Goal: Task Accomplishment & Management: Understand process/instructions

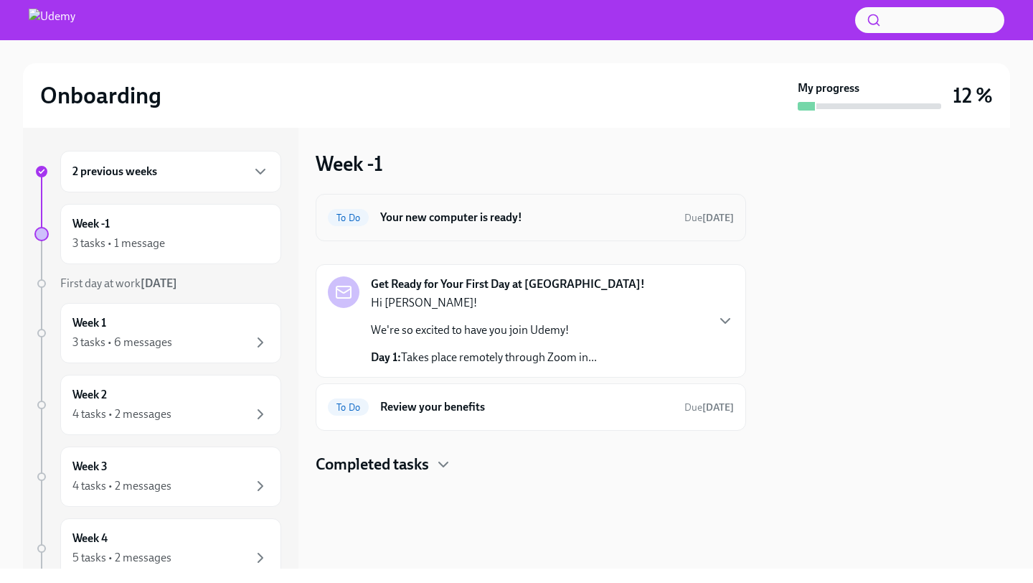
click at [595, 203] on div "To Do Your new computer is ready! Due [DATE]" at bounding box center [531, 217] width 431 height 47
click at [603, 221] on h6 "Your new computer is ready!" at bounding box center [526, 218] width 293 height 16
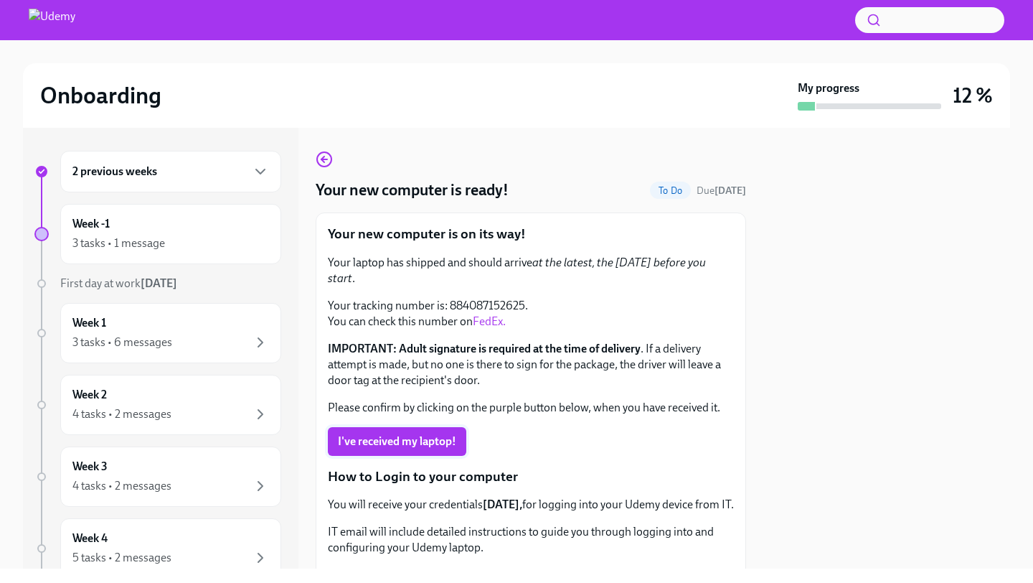
click at [416, 434] on span "I've received my laptop!" at bounding box center [397, 441] width 118 height 14
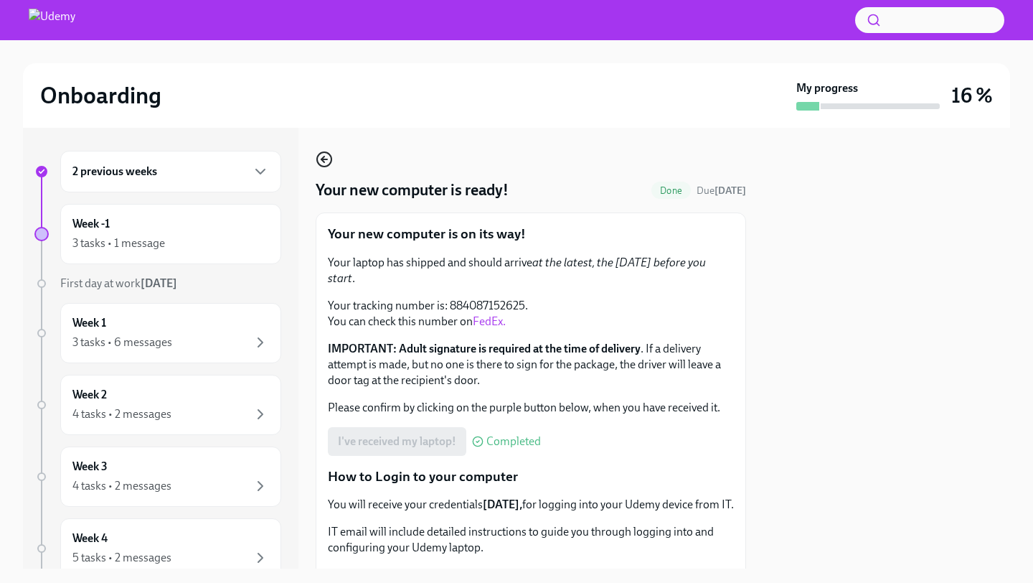
click at [318, 159] on icon "button" at bounding box center [324, 159] width 17 height 17
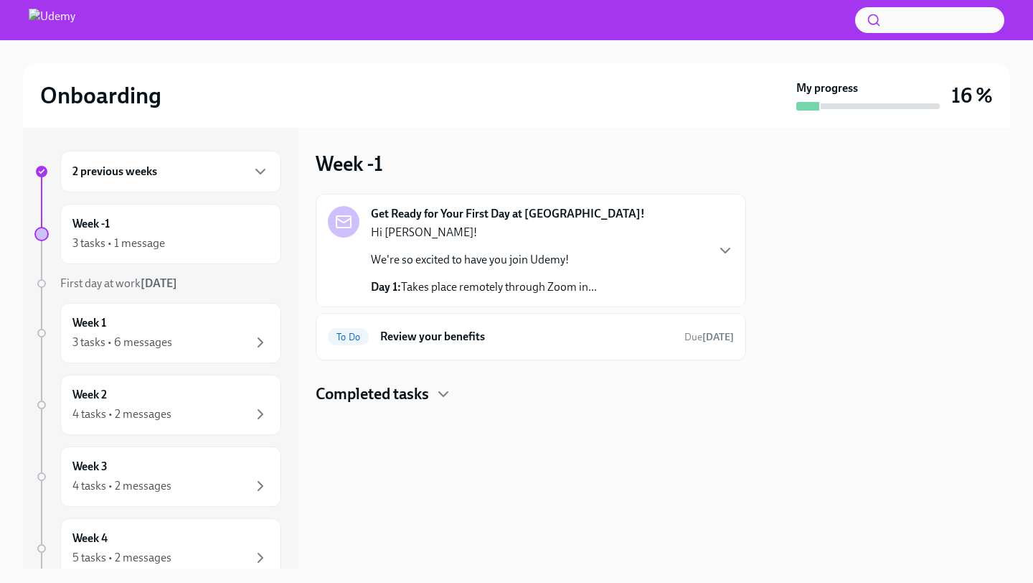
click at [593, 271] on div "Hi [PERSON_NAME]! We're so excited to have you join Udemy! Day 1: Takes place r…" at bounding box center [484, 260] width 226 height 70
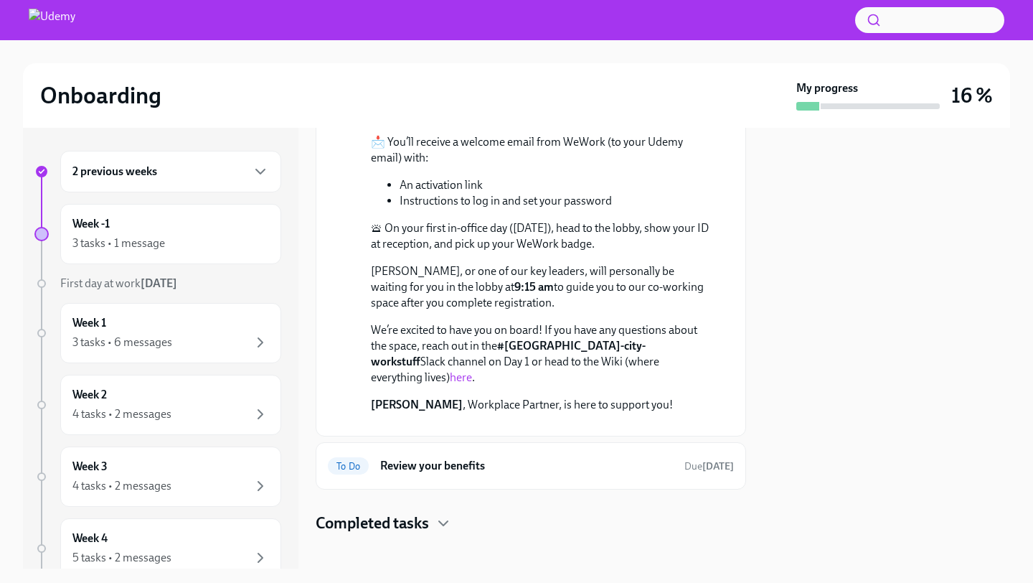
scroll to position [676, 0]
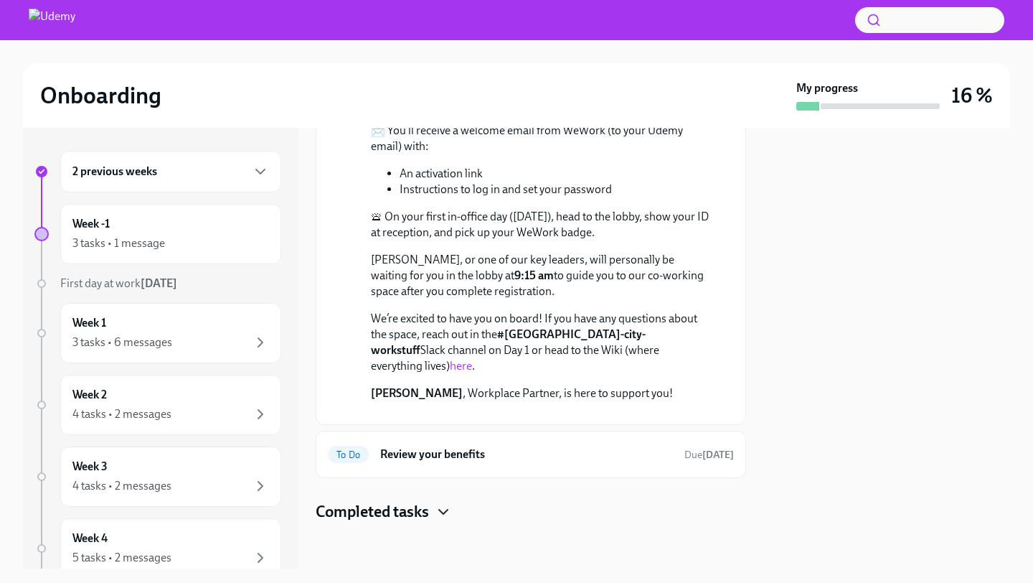
click at [436, 510] on icon "button" at bounding box center [443, 511] width 17 height 17
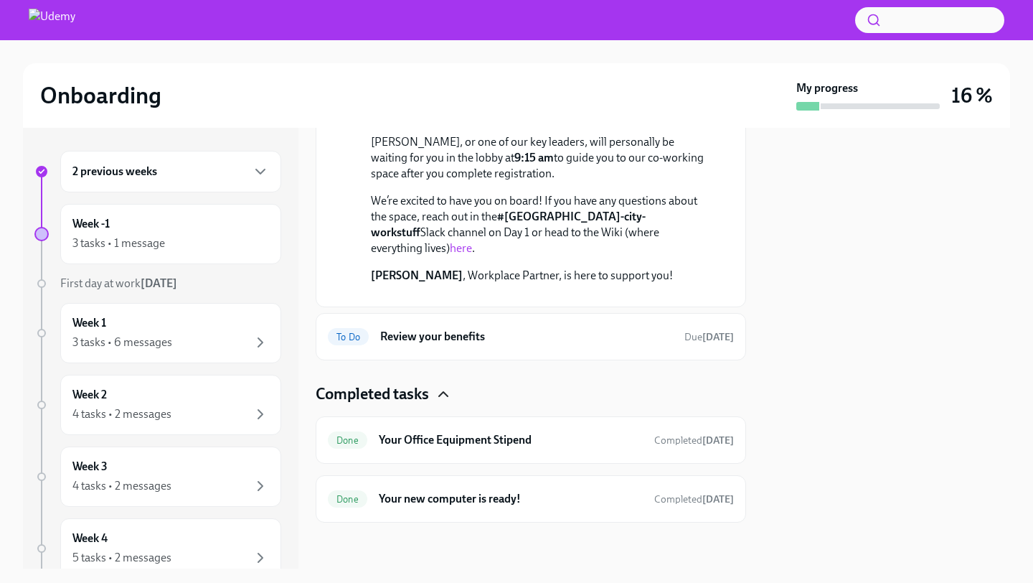
scroll to position [794, 0]
click at [511, 514] on div "Done Your new computer is ready! Completed [DATE]" at bounding box center [531, 498] width 431 height 47
click at [501, 502] on h6 "Your new computer is ready!" at bounding box center [511, 499] width 264 height 16
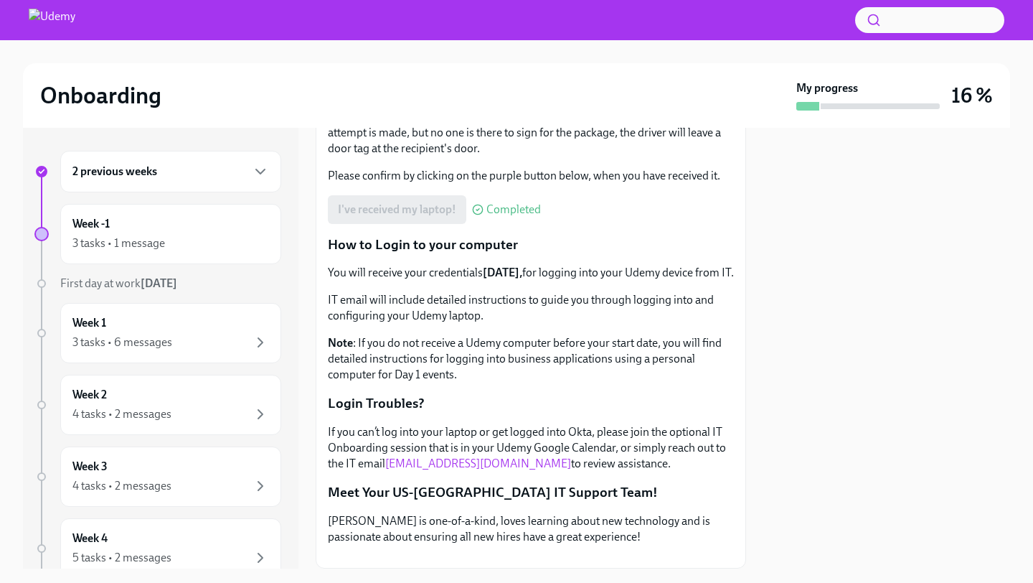
scroll to position [238, 0]
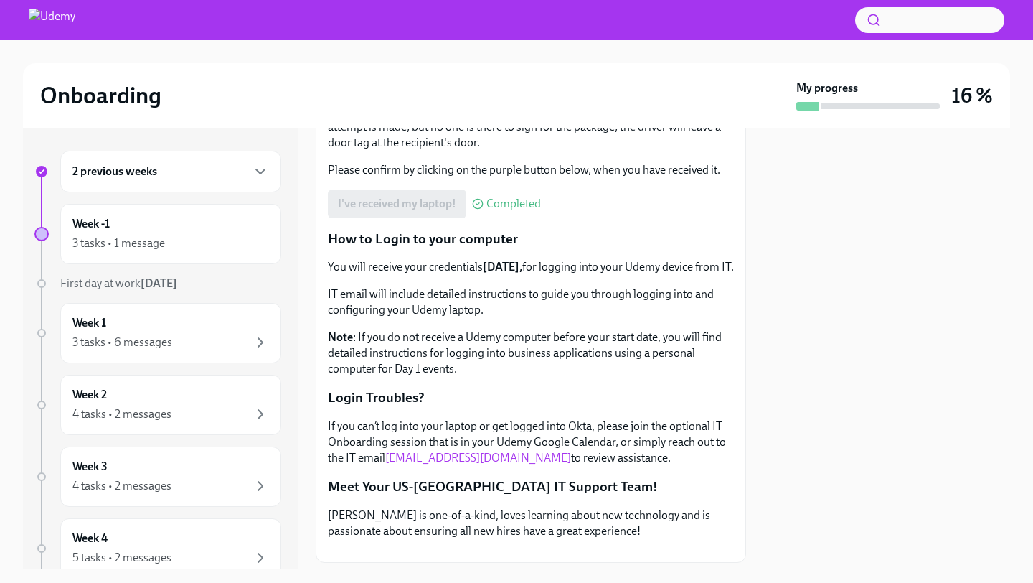
click at [423, 464] on link "[EMAIL_ADDRESS][DOMAIN_NAME]" at bounding box center [478, 458] width 186 height 14
drag, startPoint x: 517, startPoint y: 471, endPoint x: 400, endPoint y: 480, distance: 116.6
click at [400, 466] on p "If you can’t log into your laptop or get logged into Okta, please join the opti…" at bounding box center [531, 441] width 406 height 47
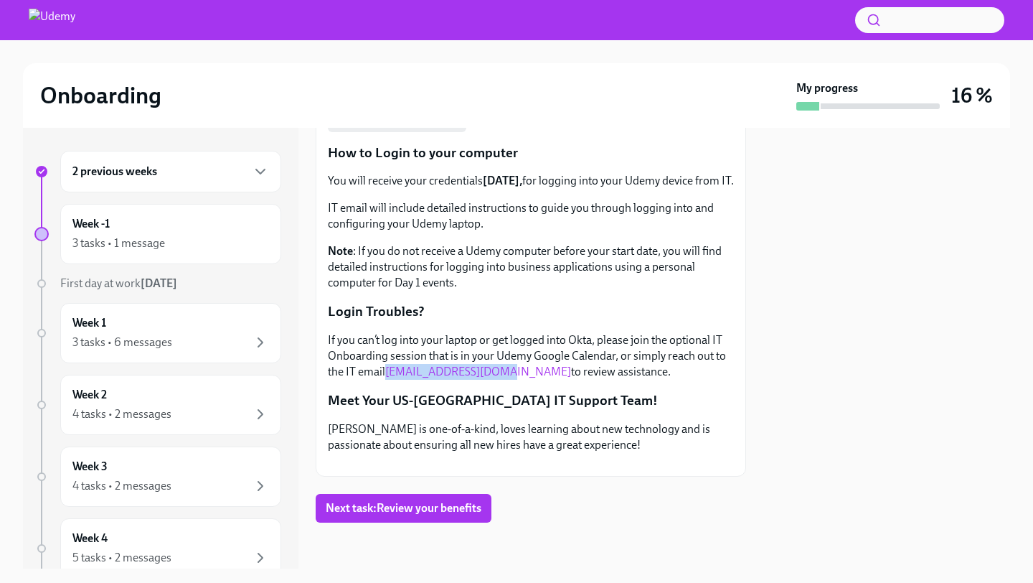
scroll to position [438, 0]
copy link "[EMAIL_ADDRESS][DOMAIN_NAME]"
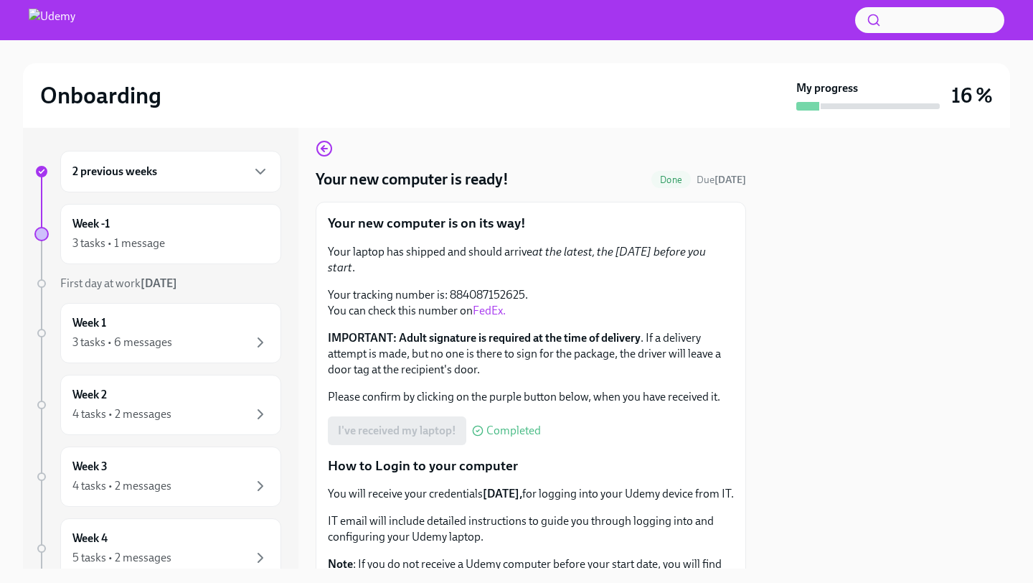
scroll to position [0, 0]
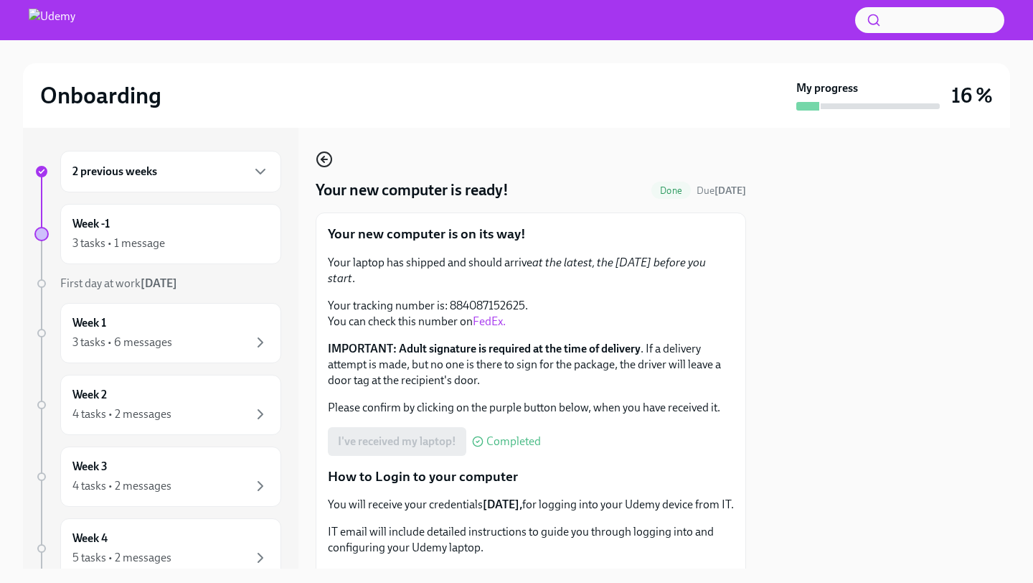
click at [327, 161] on icon "button" at bounding box center [324, 159] width 17 height 17
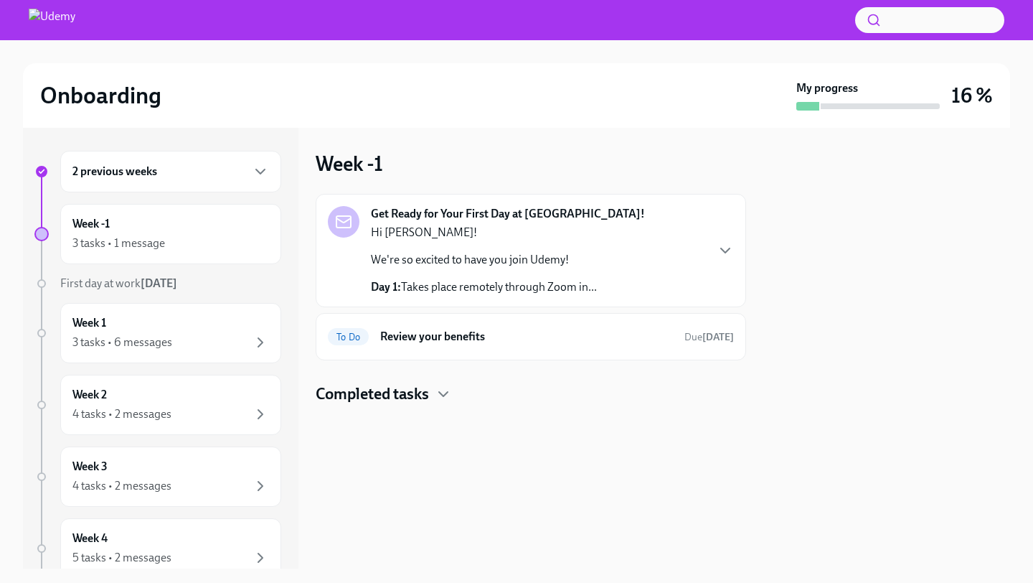
click at [433, 390] on div "Completed tasks" at bounding box center [531, 394] width 431 height 22
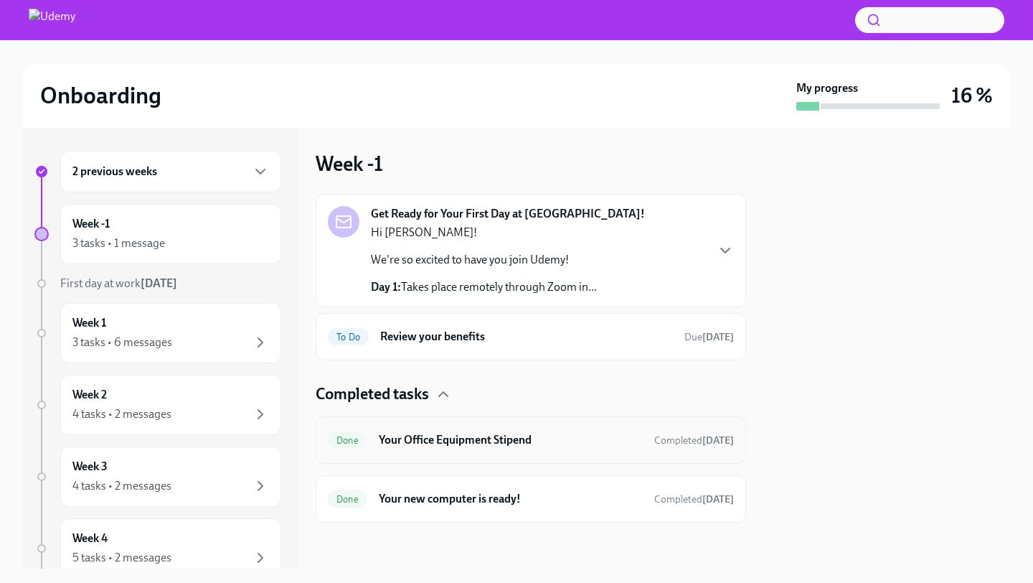
click at [438, 432] on h6 "Your Office Equipment Stipend" at bounding box center [511, 440] width 264 height 16
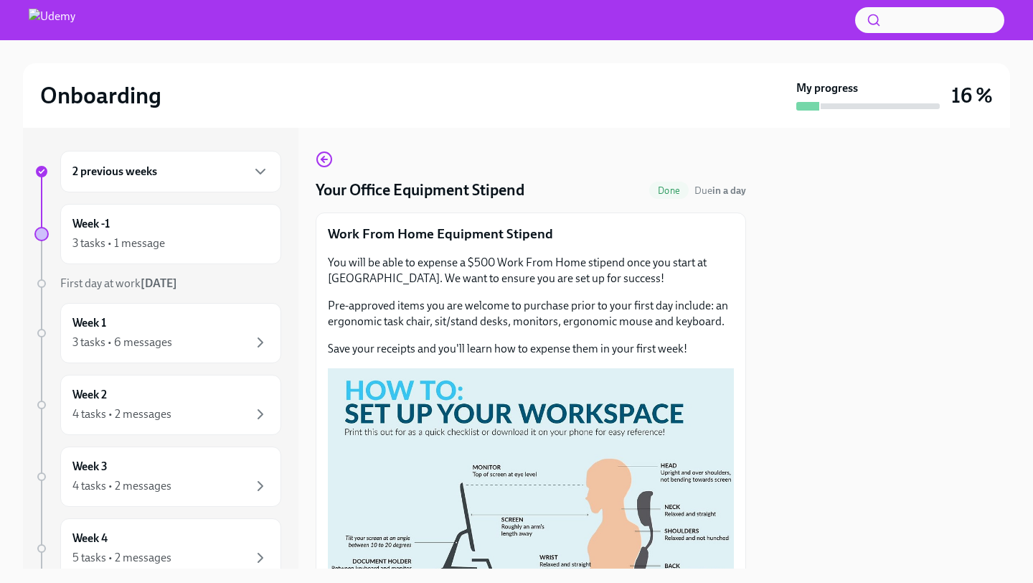
scroll to position [409, 0]
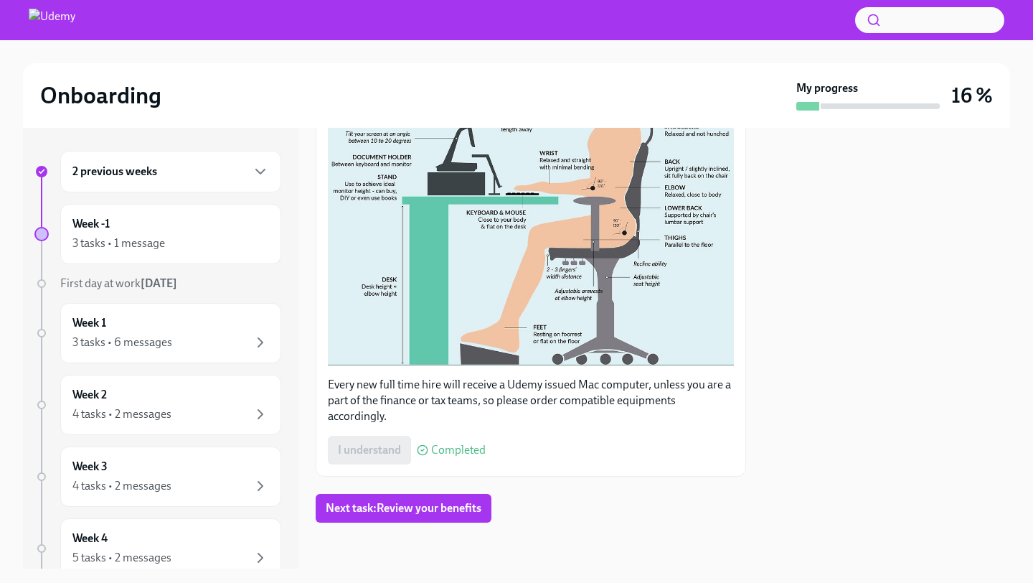
click at [481, 250] on button "Zoom image" at bounding box center [531, 164] width 406 height 401
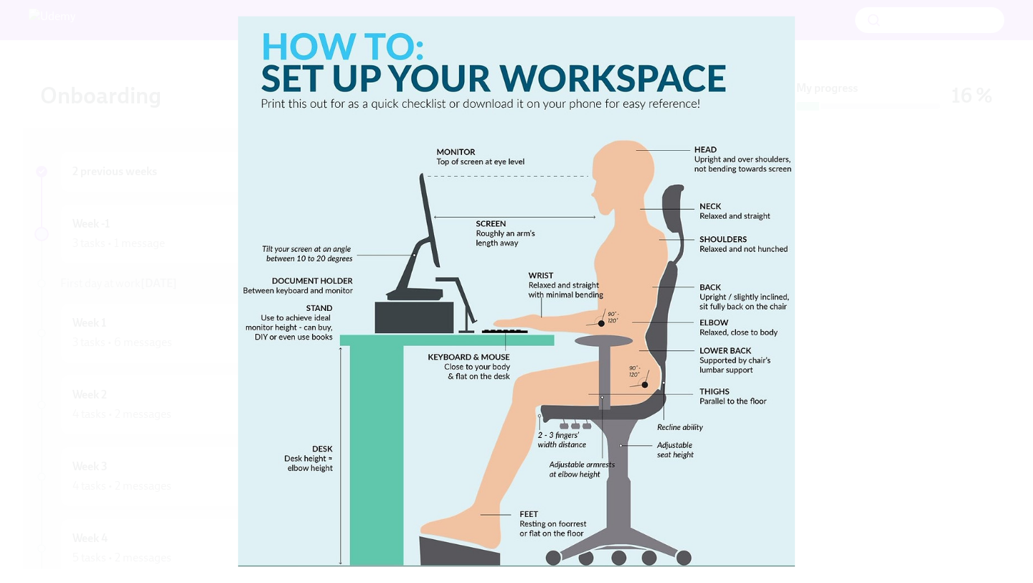
click at [873, 159] on button "Unzoom image" at bounding box center [516, 291] width 1033 height 583
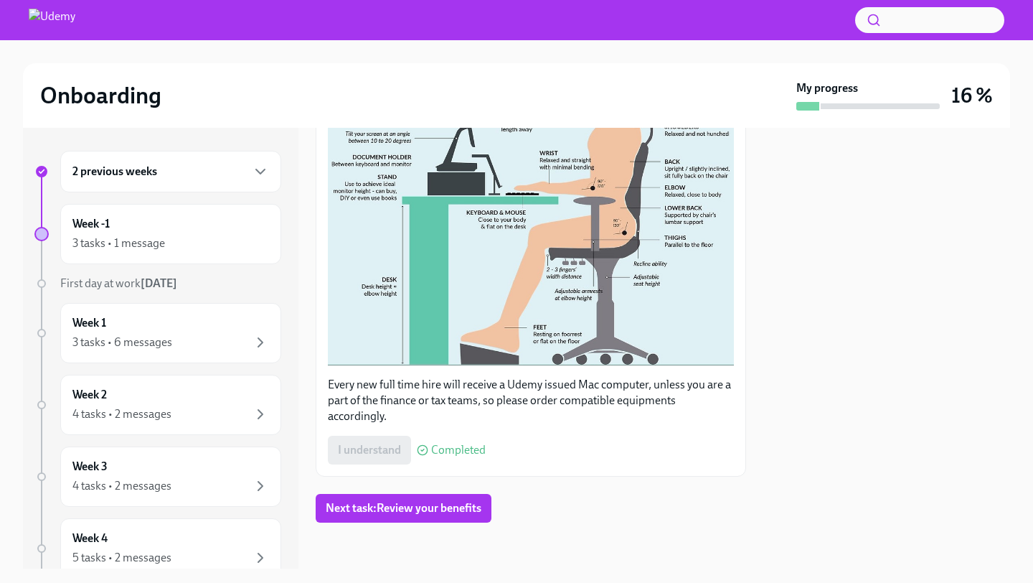
click at [634, 325] on button "Zoom image" at bounding box center [531, 164] width 406 height 401
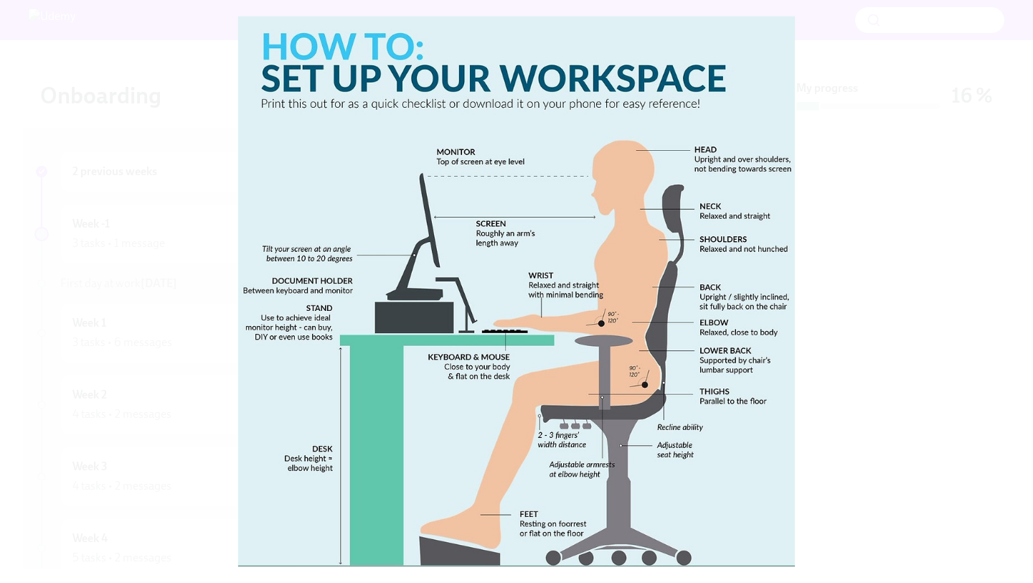
drag, startPoint x: 895, startPoint y: 133, endPoint x: 868, endPoint y: 121, distance: 29.9
click at [898, 136] on button "Unzoom image" at bounding box center [516, 291] width 1033 height 583
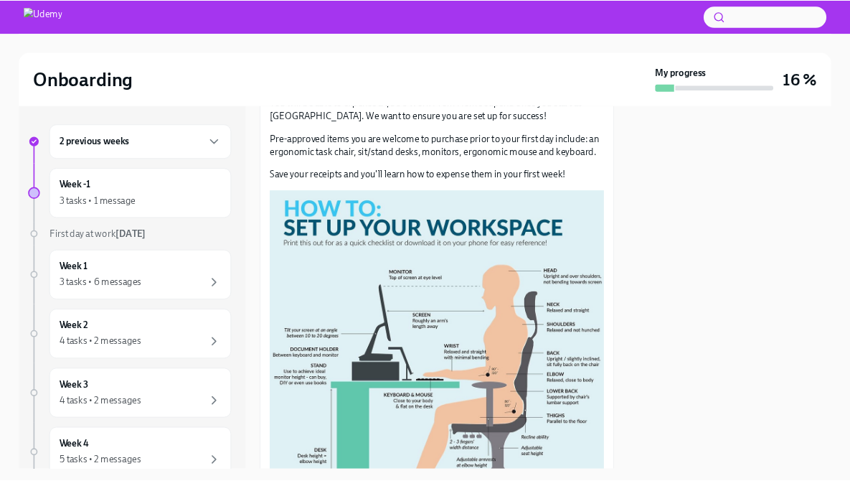
scroll to position [142, 0]
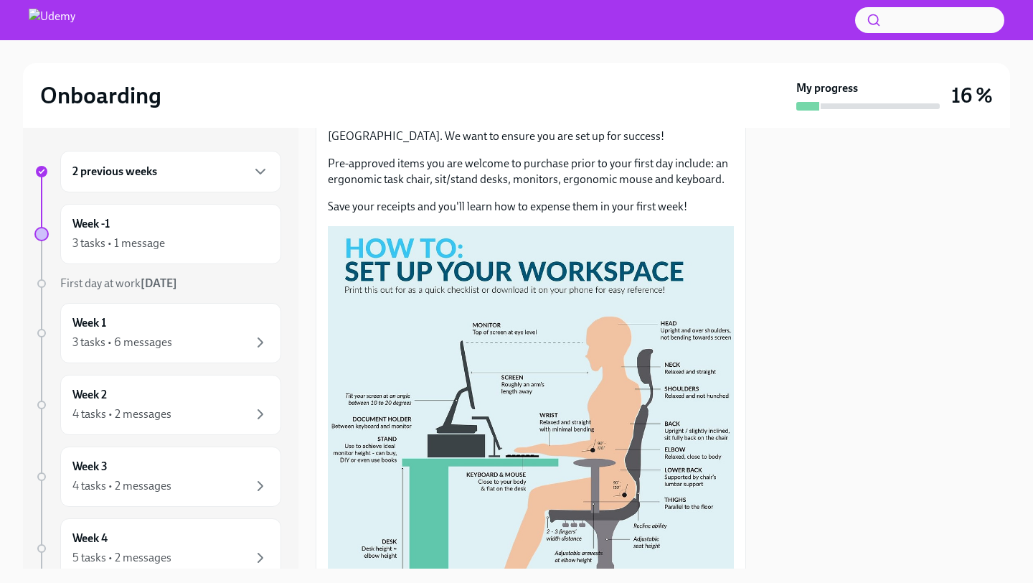
click at [687, 351] on button "Zoom image" at bounding box center [531, 426] width 406 height 401
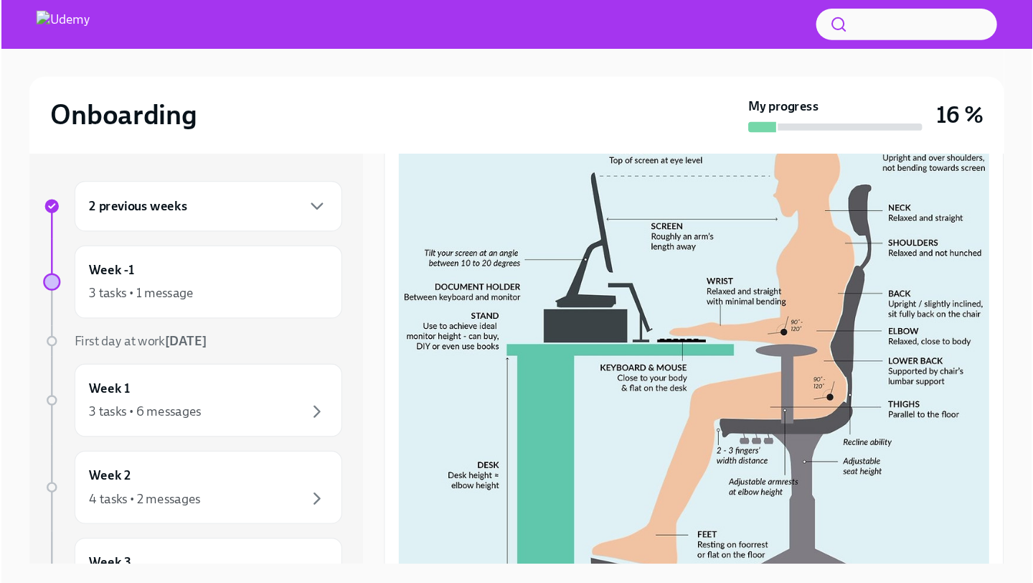
scroll to position [502, 0]
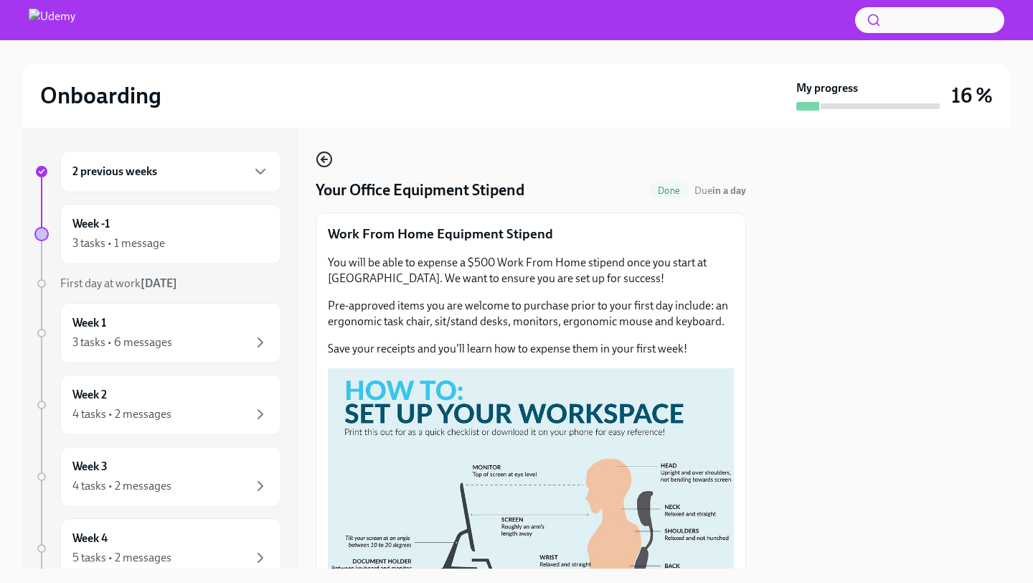
click at [325, 159] on icon "button" at bounding box center [324, 159] width 6 height 0
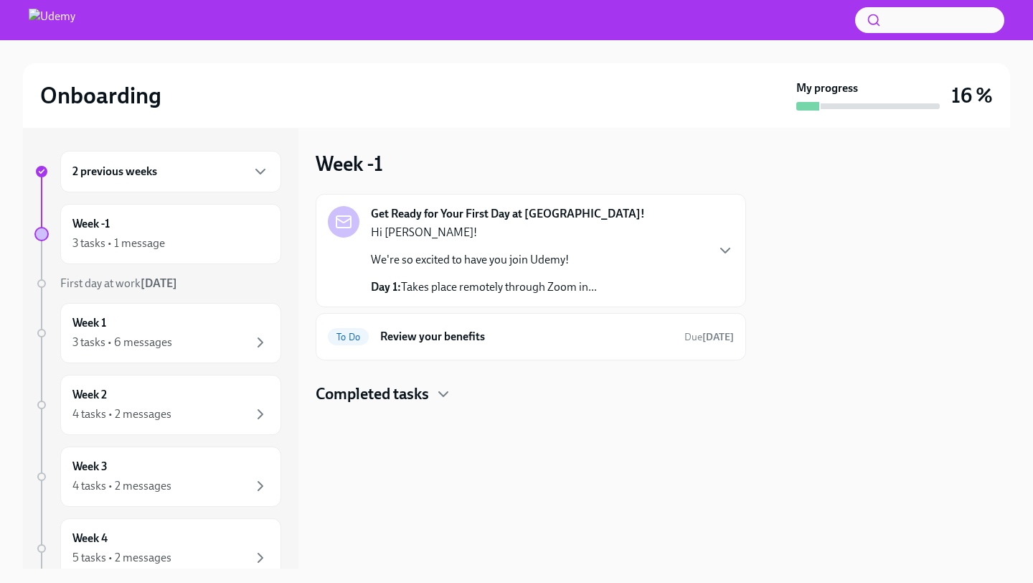
click at [185, 164] on div "2 previous weeks" at bounding box center [170, 171] width 197 height 17
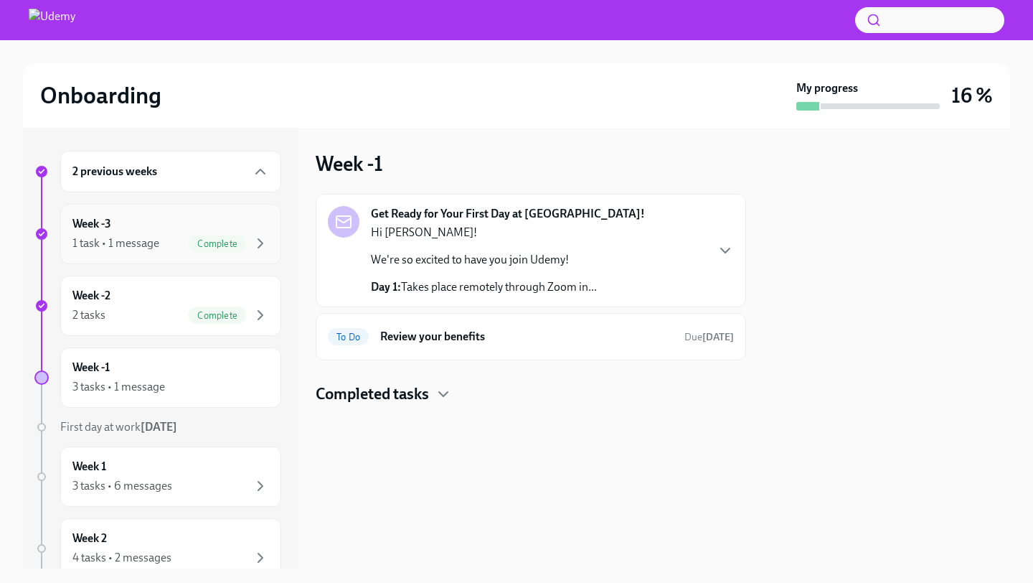
click at [136, 230] on div "Week -3 1 task • 1 message Complete" at bounding box center [170, 234] width 197 height 36
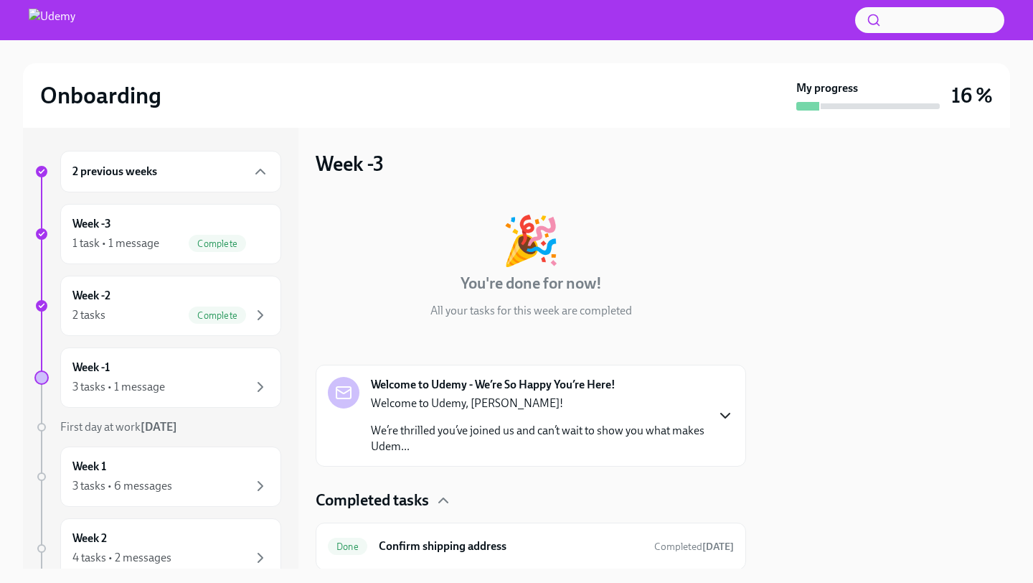
click at [717, 411] on icon "button" at bounding box center [725, 415] width 17 height 17
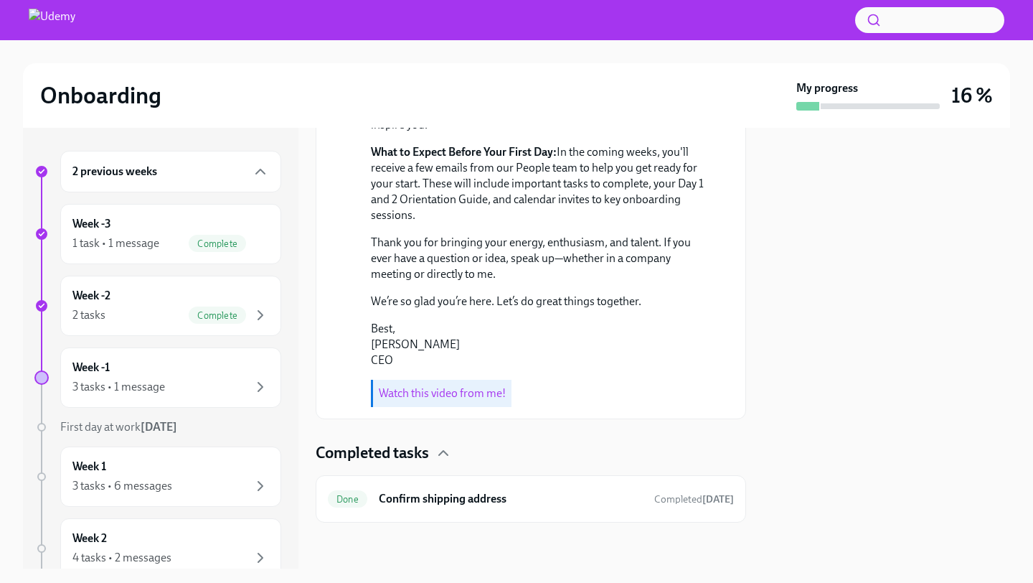
scroll to position [593, 0]
click at [440, 394] on link "Watch this video from me!" at bounding box center [442, 393] width 127 height 14
click at [439, 497] on h6 "Confirm shipping address" at bounding box center [511, 499] width 264 height 16
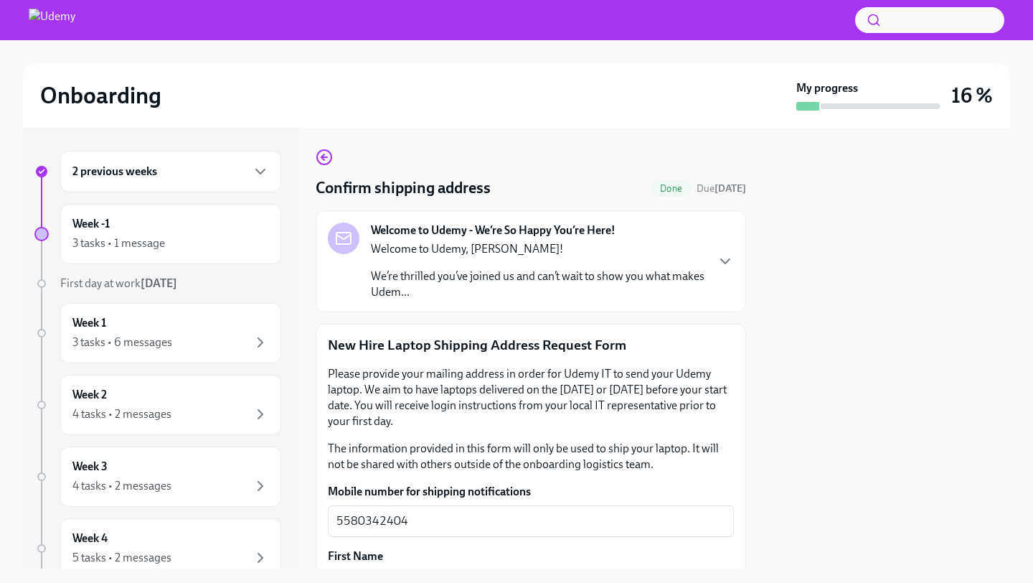
scroll to position [3, 0]
click at [714, 250] on div "Welcome to Udemy - We’re So Happy You’re Here! Welcome to [GEOGRAPHIC_DATA][PER…" at bounding box center [531, 260] width 406 height 77
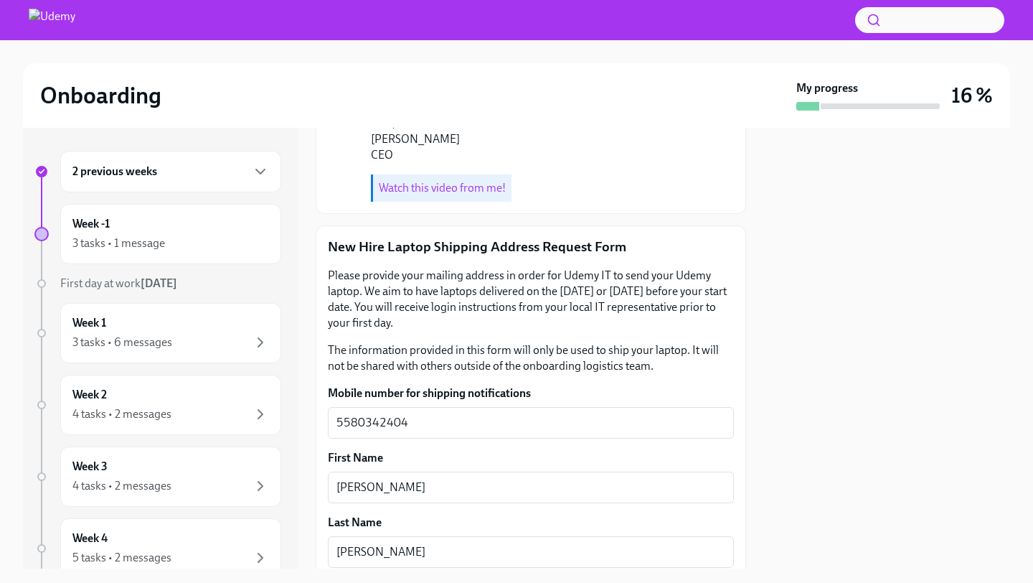
scroll to position [0, 0]
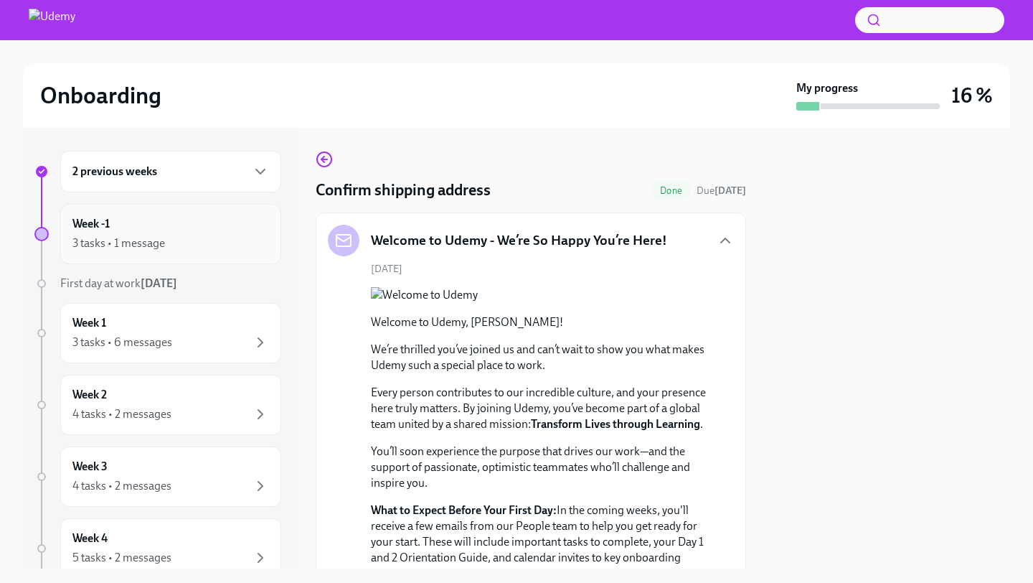
click at [218, 217] on div "Week -1 3 tasks • 1 message" at bounding box center [170, 234] width 197 height 36
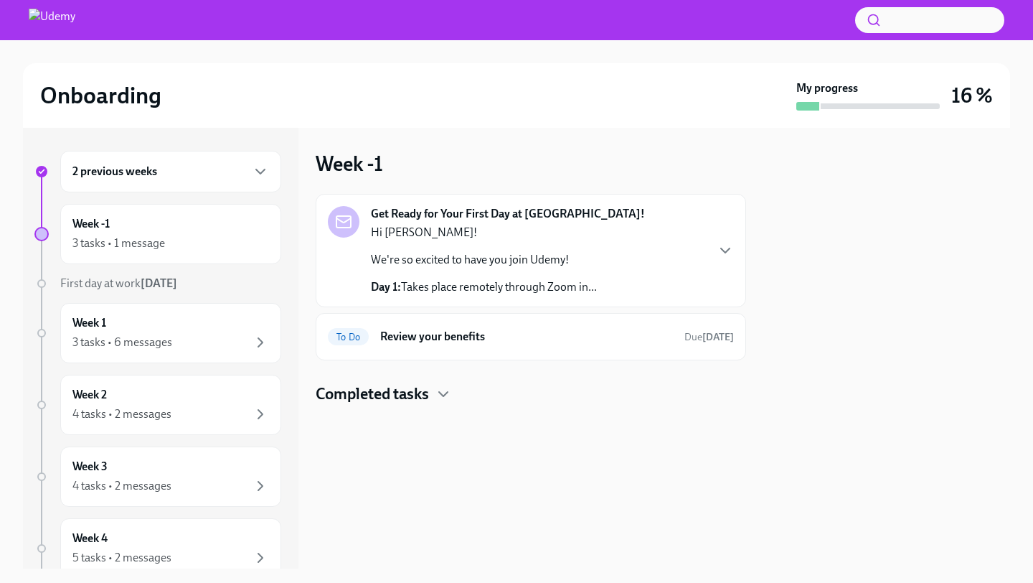
click at [238, 170] on div "2 previous weeks" at bounding box center [170, 171] width 197 height 17
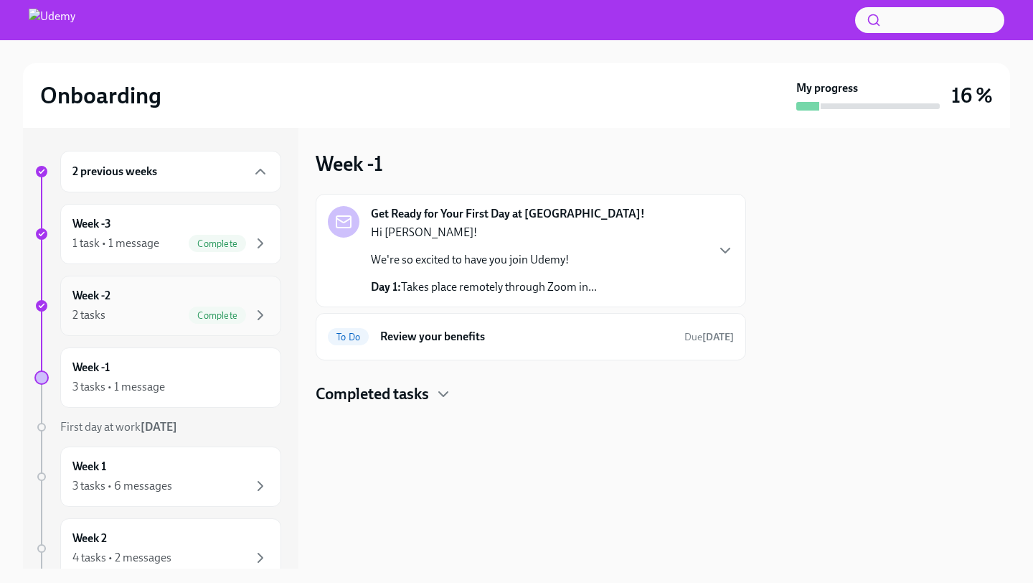
click at [170, 308] on div "2 tasks Complete" at bounding box center [170, 314] width 197 height 17
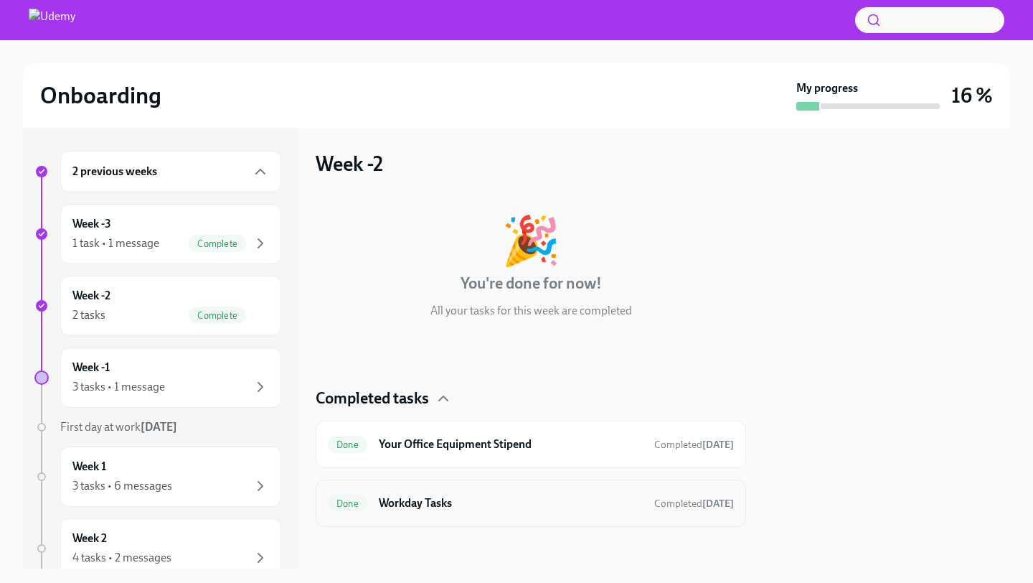
click at [560, 497] on h6 "Workday Tasks" at bounding box center [511, 503] width 264 height 16
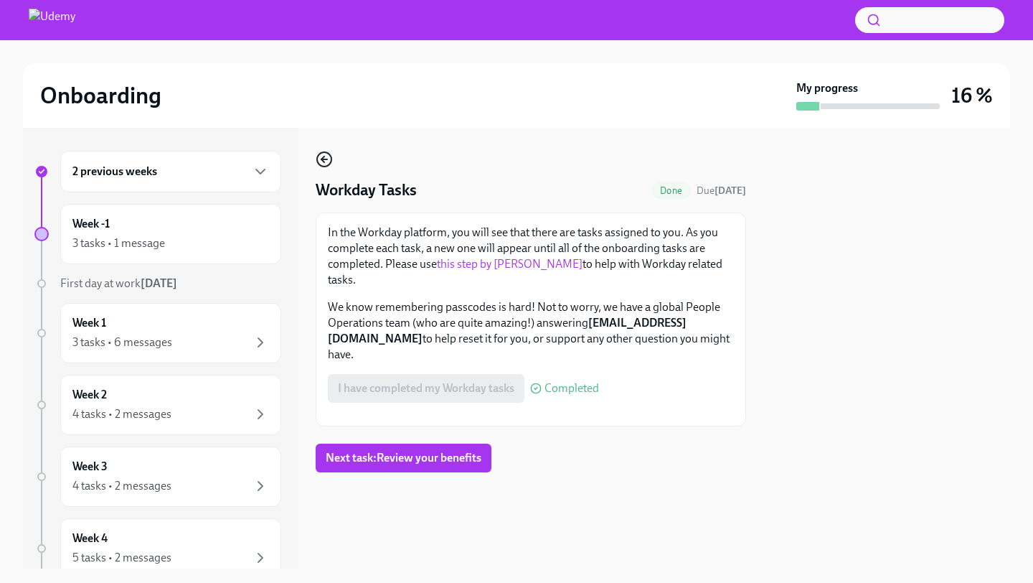
click at [323, 164] on icon "button" at bounding box center [324, 159] width 17 height 17
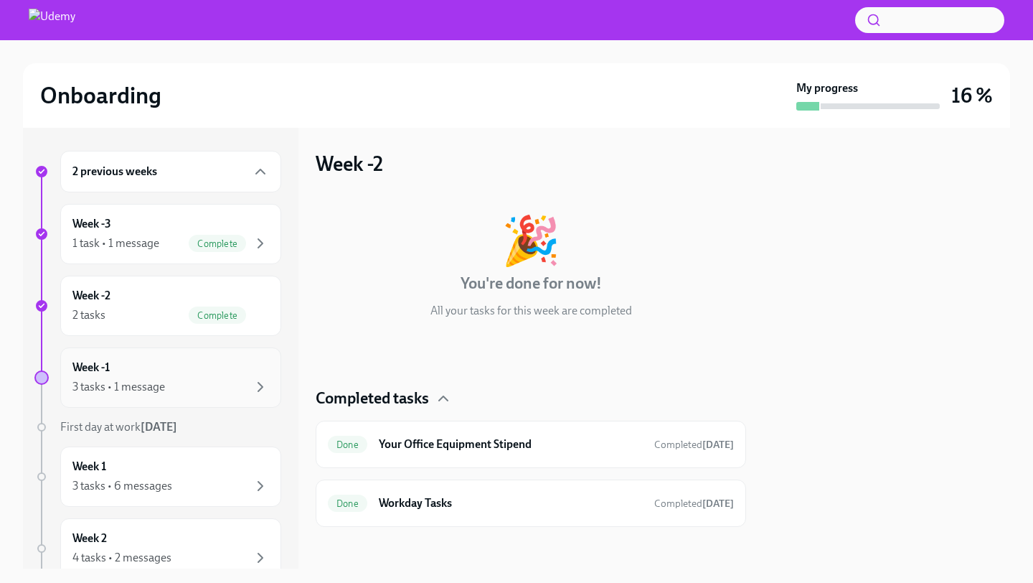
click at [166, 384] on div "3 tasks • 1 message" at bounding box center [170, 386] width 197 height 17
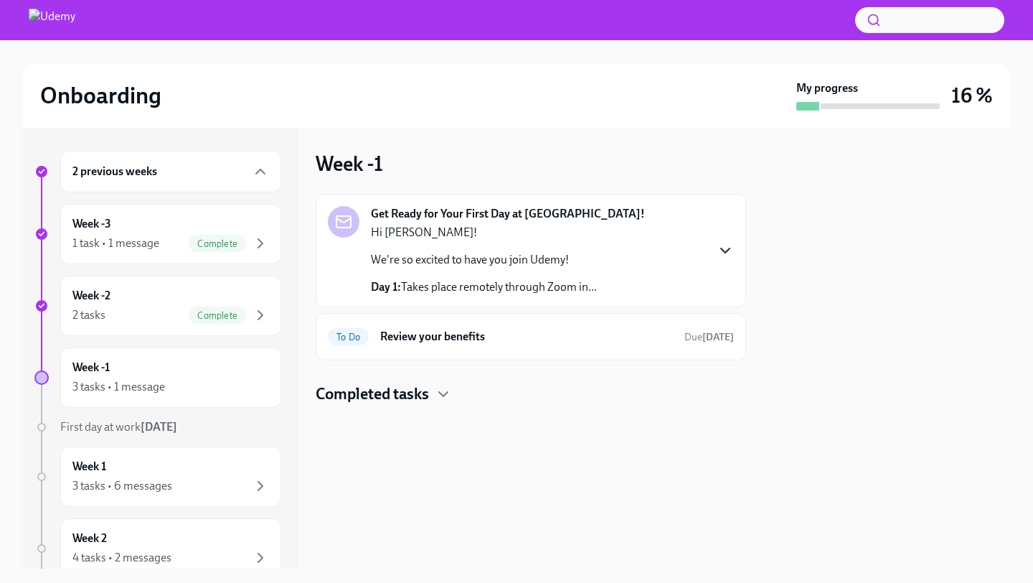
click at [725, 254] on icon "button" at bounding box center [725, 250] width 17 height 17
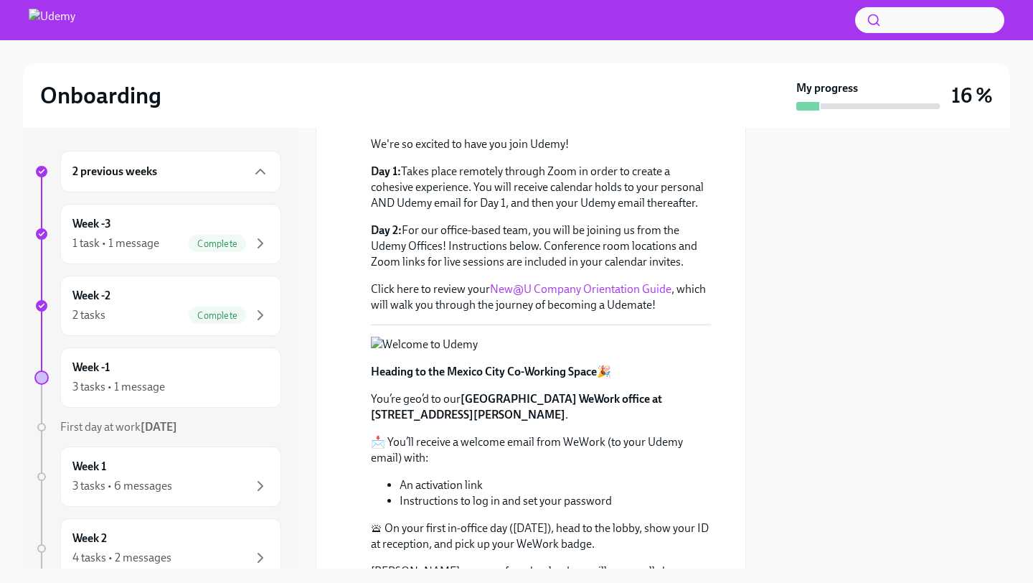
scroll to position [164, 0]
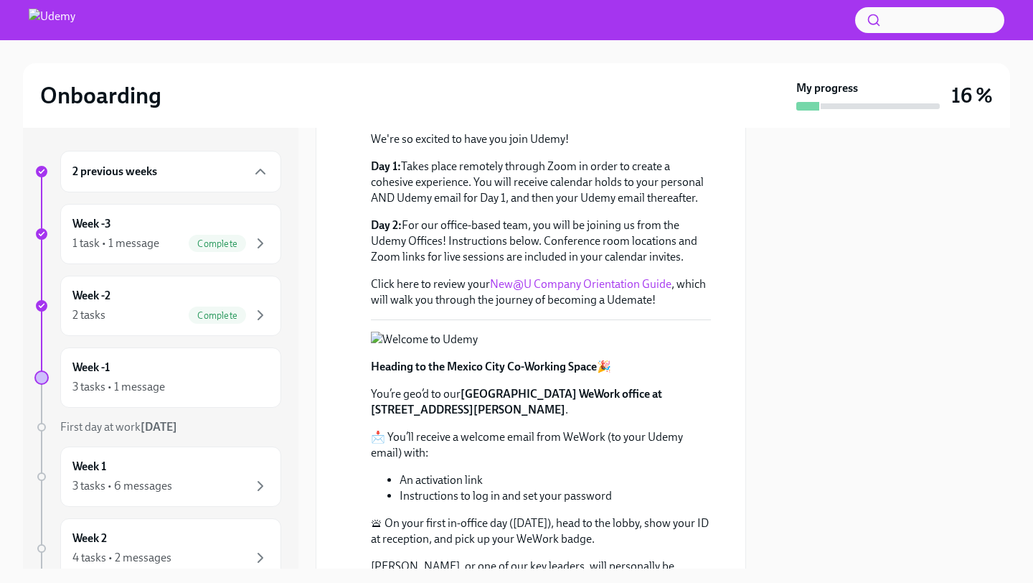
click at [580, 291] on link "New@U Company Orientation Guide" at bounding box center [581, 284] width 182 height 14
